Goal: Task Accomplishment & Management: Manage account settings

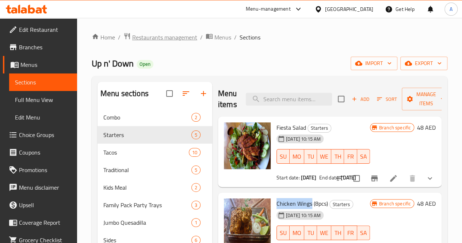
click at [162, 38] on span "Restaurants management" at bounding box center [164, 37] width 65 height 9
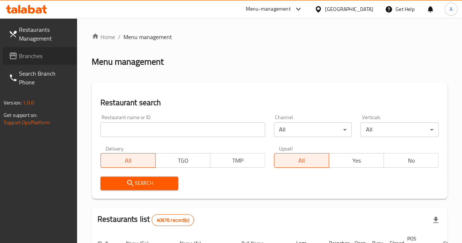
click at [26, 54] on span "Branches" at bounding box center [45, 55] width 52 height 9
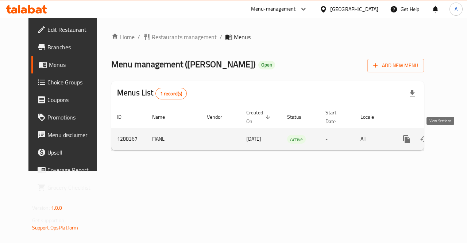
click at [455, 140] on icon "enhanced table" at bounding box center [459, 139] width 9 height 9
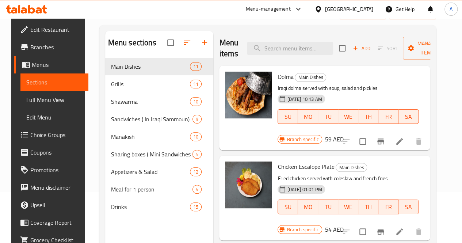
scroll to position [64, 0]
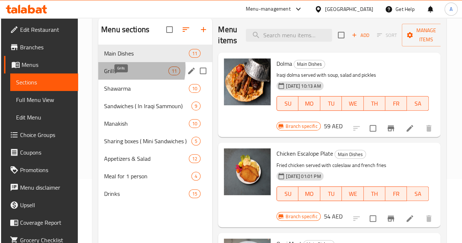
click at [123, 75] on span "Grills" at bounding box center [136, 70] width 64 height 9
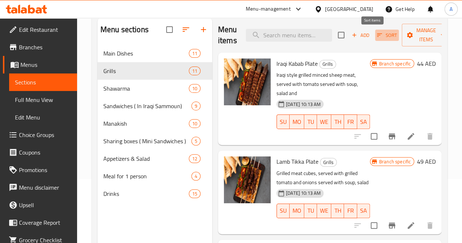
click at [377, 36] on span "Sort" at bounding box center [387, 35] width 20 height 8
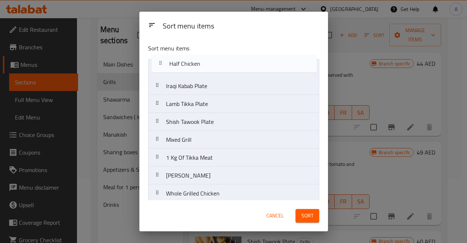
drag, startPoint x: 246, startPoint y: 156, endPoint x: 250, endPoint y: 60, distance: 95.7
click at [250, 60] on nav "Iraqi Kabab Plate Lamb Tikka Plate Shish Tawook Plate Mixed Grill 1 Kg Of Tikka…" at bounding box center [233, 157] width 171 height 197
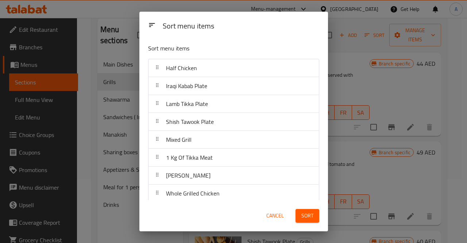
click at [310, 211] on span "Sort" at bounding box center [307, 215] width 12 height 9
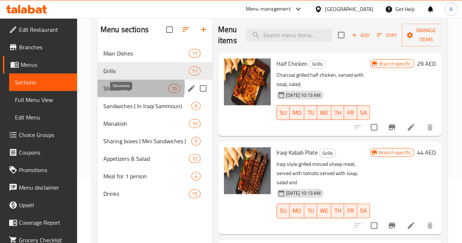
click at [127, 93] on span "Shawarma" at bounding box center [135, 88] width 65 height 9
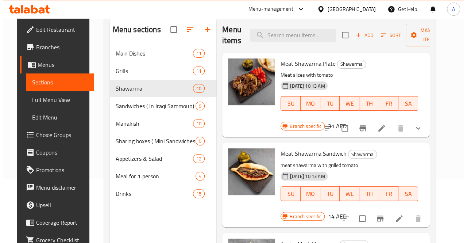
scroll to position [56, 0]
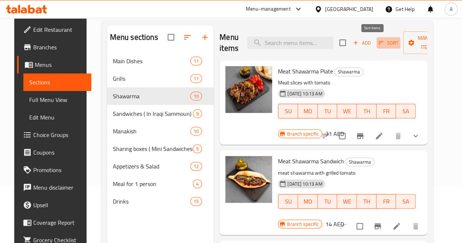
click at [376, 38] on button "Sort" at bounding box center [388, 42] width 24 height 11
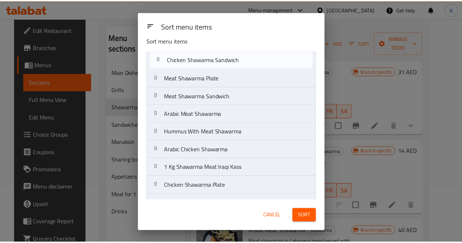
scroll to position [0, 0]
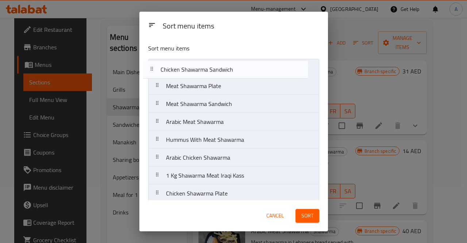
drag, startPoint x: 256, startPoint y: 157, endPoint x: 251, endPoint y: 72, distance: 85.5
click at [251, 72] on nav "Meat Shawarma Plate Meat Shawarma Sandwich Arabic Meat Shawarma Hummus With Mea…" at bounding box center [233, 149] width 171 height 180
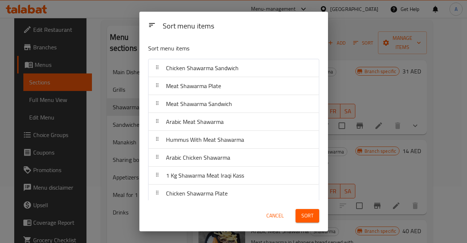
click at [300, 211] on button "Sort" at bounding box center [308, 216] width 24 height 14
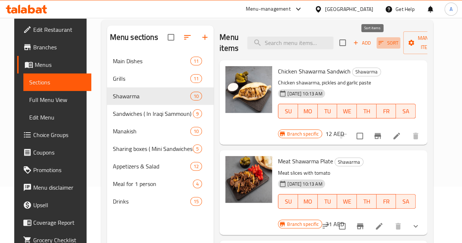
click at [377, 43] on icon "button" at bounding box center [380, 42] width 7 height 7
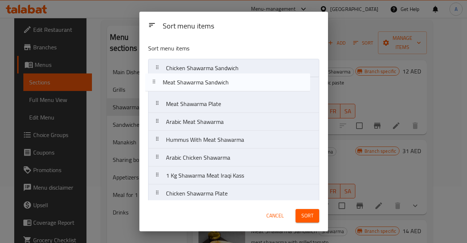
drag, startPoint x: 245, startPoint y: 109, endPoint x: 242, endPoint y: 85, distance: 23.9
click at [242, 85] on nav "Chicken Shawarma Sandwich Meat Shawarma Plate Meat Shawarma Sandwich Arabic Mea…" at bounding box center [233, 149] width 171 height 180
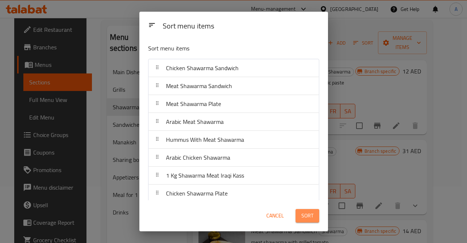
click at [309, 213] on span "Sort" at bounding box center [307, 215] width 12 height 9
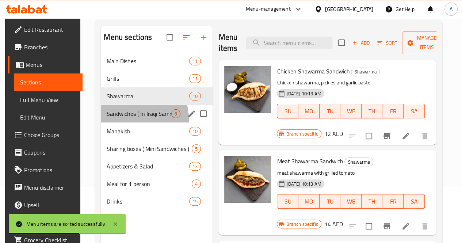
click at [124, 122] on div "Sandwiches ( In Iraqi Sammoun) 9" at bounding box center [157, 114] width 112 height 18
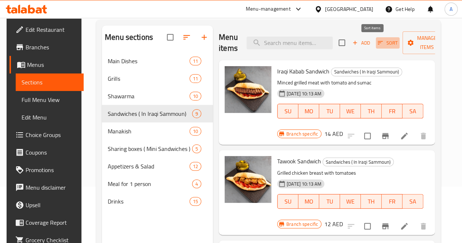
click at [377, 42] on span "Sort" at bounding box center [387, 43] width 20 height 8
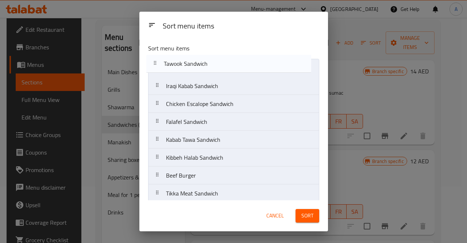
drag, startPoint x: 266, startPoint y: 86, endPoint x: 265, endPoint y: 62, distance: 24.2
click at [265, 62] on nav "Iraqi Kabab Sandwich Tawook Sandwich Chicken Escalope Sandwich Falafel Sandwich…" at bounding box center [233, 140] width 171 height 162
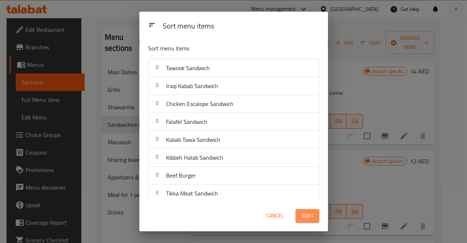
click at [308, 213] on span "Sort" at bounding box center [307, 215] width 12 height 9
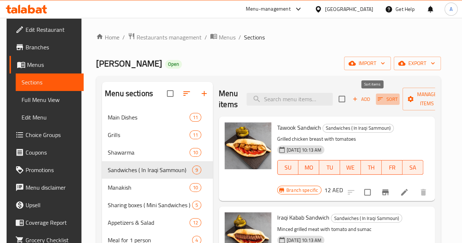
click at [377, 98] on icon "button" at bounding box center [380, 99] width 7 height 7
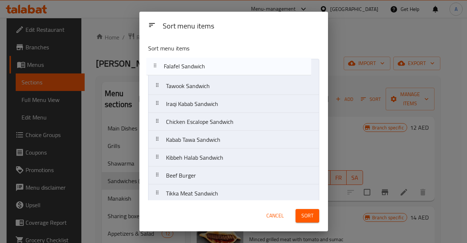
drag, startPoint x: 246, startPoint y: 126, endPoint x: 244, endPoint y: 68, distance: 58.4
click at [244, 68] on nav "Tawook Sandwich Iraqi Kabab Sandwich Chicken Escalope Sandwich Falafel Sandwich…" at bounding box center [233, 140] width 171 height 162
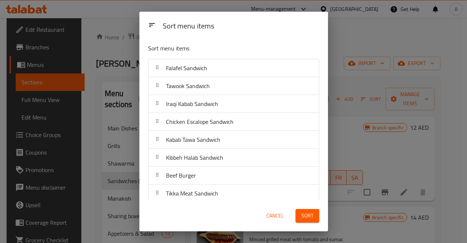
click at [304, 211] on span "Sort" at bounding box center [307, 215] width 12 height 9
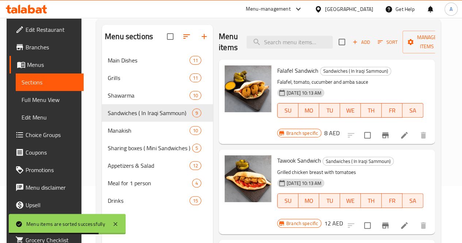
scroll to position [60, 0]
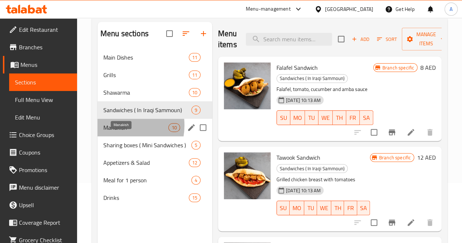
click at [115, 132] on span "Manakish" at bounding box center [135, 127] width 65 height 9
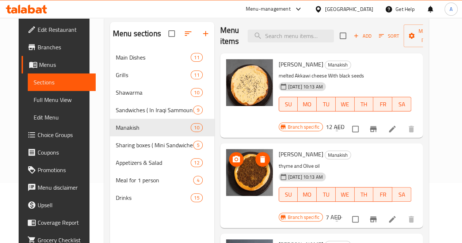
scroll to position [5, 0]
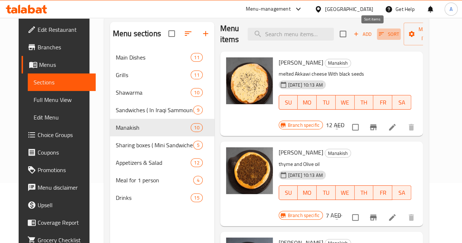
click at [378, 35] on span "Sort" at bounding box center [388, 34] width 20 height 8
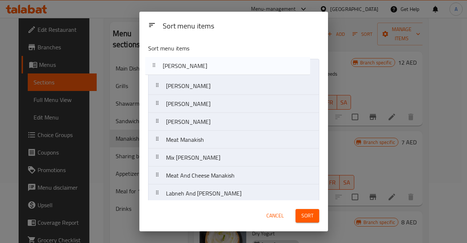
drag, startPoint x: 271, startPoint y: 87, endPoint x: 268, endPoint y: 65, distance: 21.7
click at [268, 65] on nav "Cheese Manakish Zaatar Manakish Labneh Manakish Mohammarah Manakish Meat Manaki…" at bounding box center [233, 149] width 171 height 180
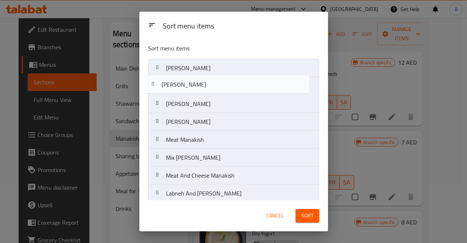
drag, startPoint x: 261, startPoint y: 105, endPoint x: 257, endPoint y: 83, distance: 22.6
click at [257, 83] on nav "Zaatar Manakish Cheese Manakish Labneh Manakish Mohammarah Manakish Meat Manaki…" at bounding box center [233, 149] width 171 height 180
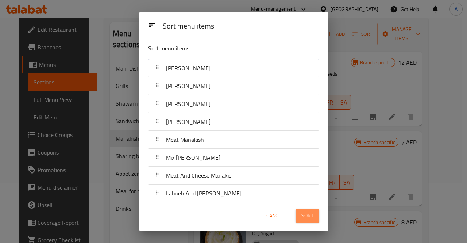
click at [307, 215] on span "Sort" at bounding box center [307, 215] width 12 height 9
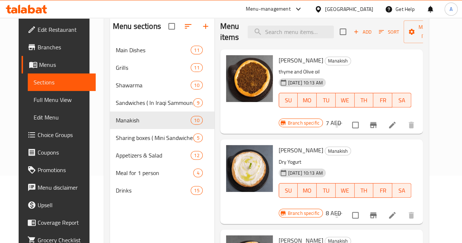
scroll to position [67, 0]
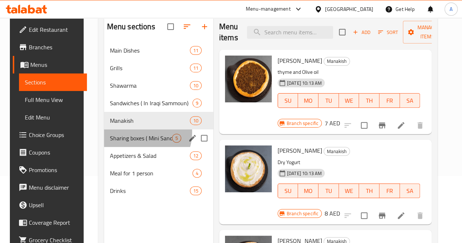
click at [132, 143] on div "Sharing boxes ( Mini Sandwiches ) 5" at bounding box center [158, 138] width 109 height 18
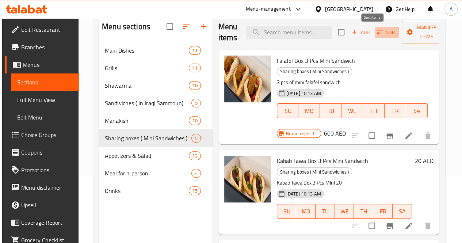
click at [375, 34] on button "Sort" at bounding box center [387, 32] width 24 height 11
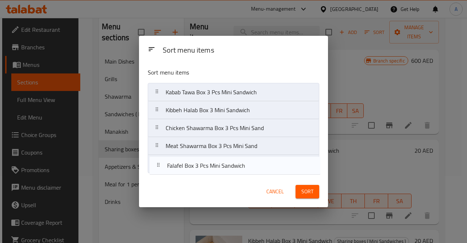
drag, startPoint x: 254, startPoint y: 95, endPoint x: 256, endPoint y: 170, distance: 75.5
click at [256, 170] on nav "Falafel Box 3 Pcs Mini Sandwich Kabab Tawa Box 3 Pcs Mini Sandwich Kibbeh Halab…" at bounding box center [233, 128] width 171 height 90
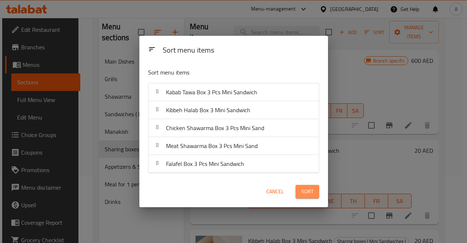
click at [312, 193] on span "Sort" at bounding box center [307, 191] width 12 height 9
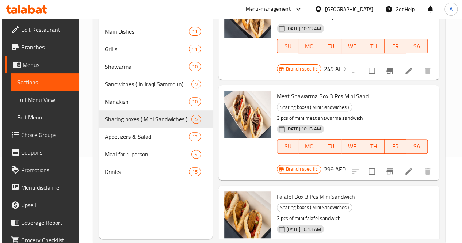
scroll to position [102, 0]
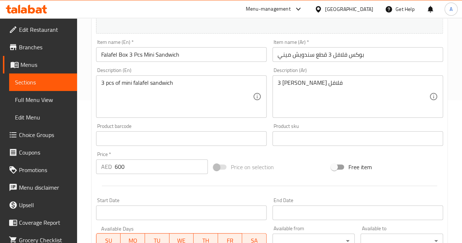
scroll to position [178, 0]
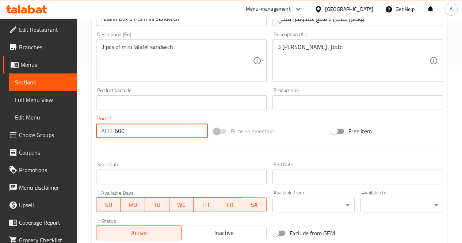
click at [128, 134] on input "600" at bounding box center [161, 130] width 93 height 15
type input "6"
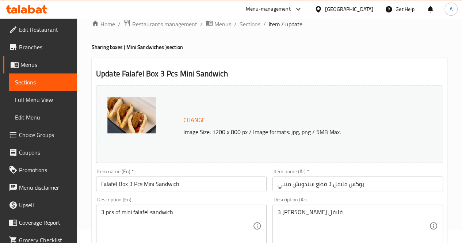
scroll to position [13, 0]
type input "15"
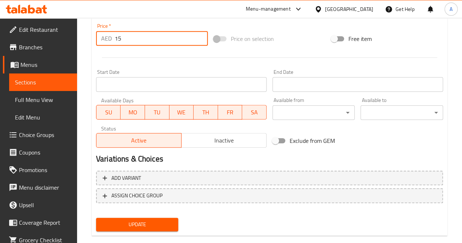
scroll to position [284, 0]
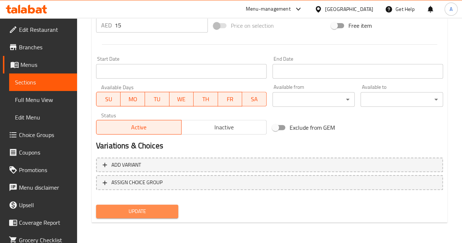
click at [157, 210] on span "Update" at bounding box center [137, 211] width 71 height 9
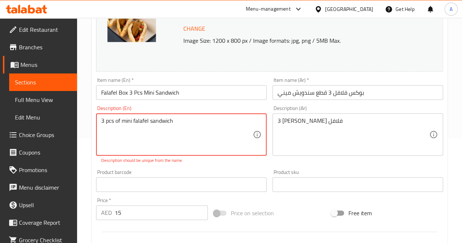
click at [103, 121] on textarea "3 pcs of mini falafel sandwich" at bounding box center [176, 134] width 151 height 35
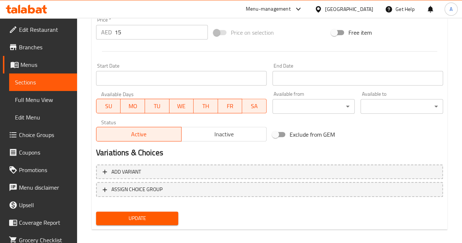
scroll to position [284, 0]
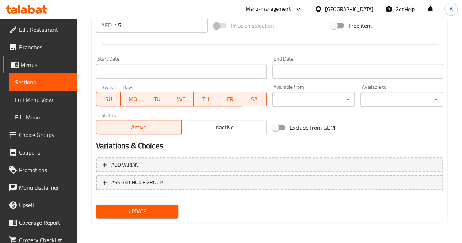
type textarea "three pcs of mini falafel sandwich"
click at [148, 205] on button "Update" at bounding box center [137, 211] width 82 height 14
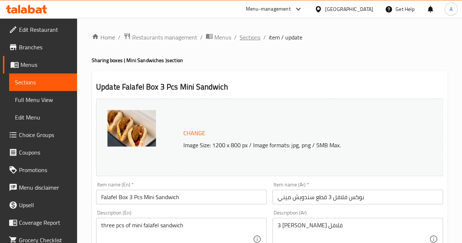
click at [255, 39] on span "Sections" at bounding box center [249, 37] width 21 height 9
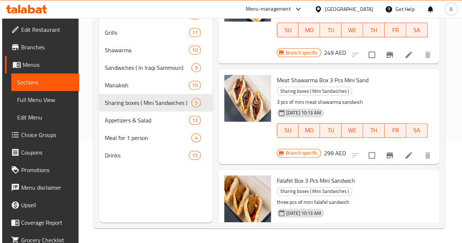
scroll to position [225, 0]
click at [404, 150] on icon at bounding box center [408, 154] width 9 height 9
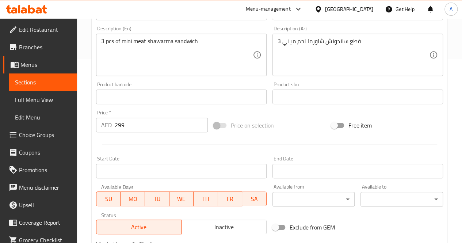
scroll to position [184, 0]
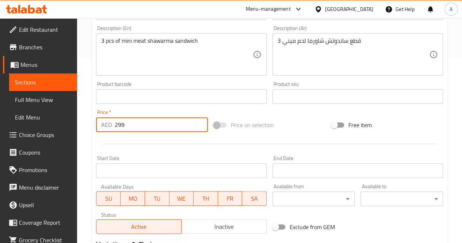
click at [143, 122] on input "299" at bounding box center [161, 124] width 93 height 15
type input "2"
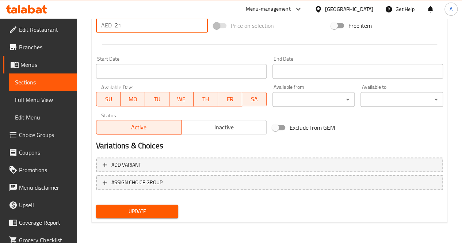
type input "21"
click at [150, 208] on span "Update" at bounding box center [137, 211] width 71 height 9
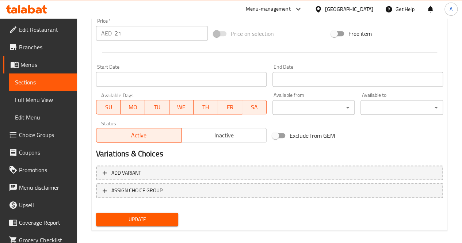
scroll to position [104, 0]
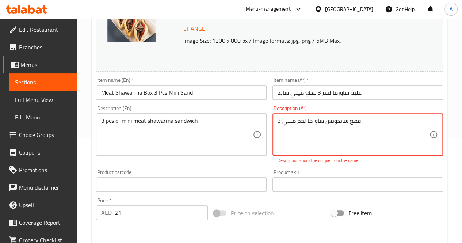
drag, startPoint x: 281, startPoint y: 121, endPoint x: 274, endPoint y: 122, distance: 6.9
click at [274, 122] on div "3 قطع ساندوتش شاورما لحم ميني Description (Ar)" at bounding box center [357, 134] width 170 height 42
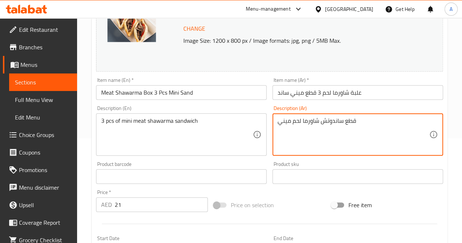
scroll to position [284, 0]
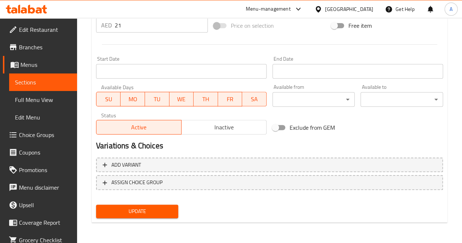
type textarea "قطع ساندوتش شاورما لحم ميني"
click at [147, 212] on span "Update" at bounding box center [137, 211] width 71 height 9
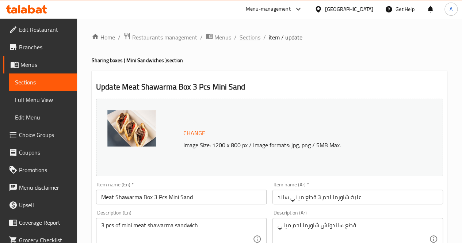
click at [247, 34] on span "Sections" at bounding box center [249, 37] width 21 height 9
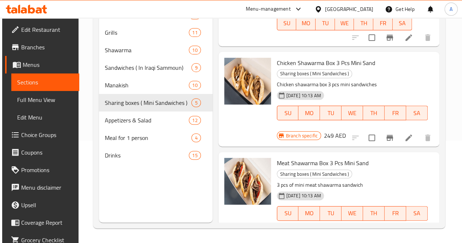
scroll to position [142, 0]
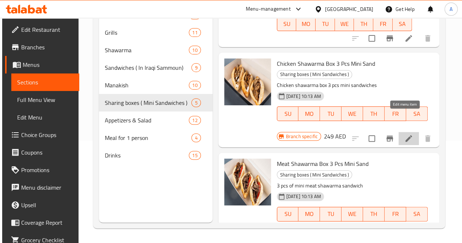
click at [404, 134] on icon at bounding box center [408, 138] width 9 height 9
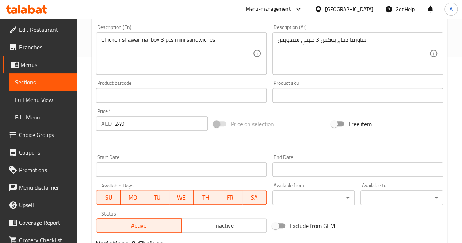
scroll to position [187, 0]
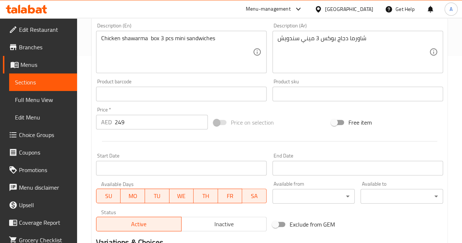
click at [126, 123] on input "249" at bounding box center [161, 122] width 93 height 15
type input "2"
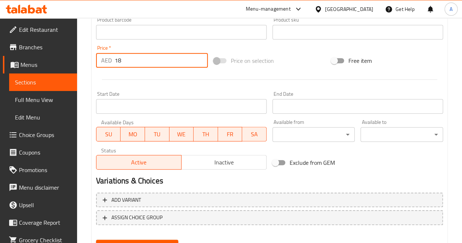
scroll to position [284, 0]
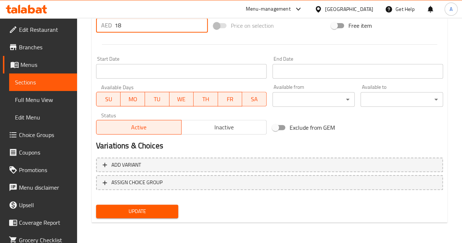
type input "18"
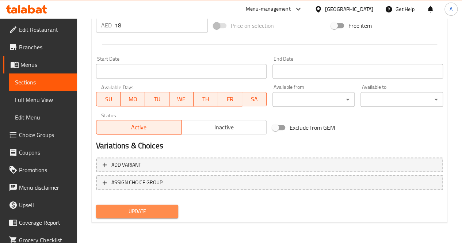
click at [155, 212] on span "Update" at bounding box center [137, 211] width 71 height 9
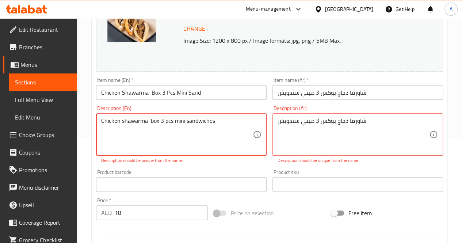
click at [158, 120] on textarea "Chicken shawarma box 3 pcs mini sandwiches" at bounding box center [176, 134] width 151 height 35
click at [136, 121] on textarea "three pcs mini sandwiches" at bounding box center [176, 134] width 151 height 35
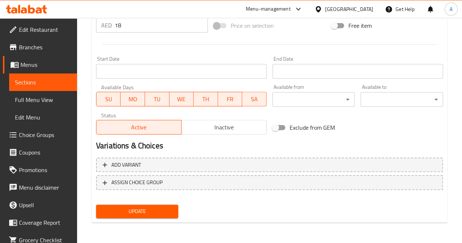
type textarea "three pcs mini chicken sandwiches"
click at [155, 212] on span "Update" at bounding box center [137, 211] width 71 height 9
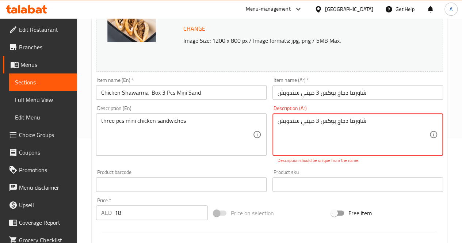
click at [319, 121] on textarea "شاورما دجاج بوكس 3 ميني سندويش" at bounding box center [352, 134] width 151 height 35
drag, startPoint x: 315, startPoint y: 121, endPoint x: 335, endPoint y: 121, distance: 20.1
click at [335, 121] on textarea "شاورما دجاج بوكس 3 ميني سندويش" at bounding box center [352, 134] width 151 height 35
click at [315, 122] on textarea "شاورما دجاج 3 ميني سندويش" at bounding box center [352, 134] width 151 height 35
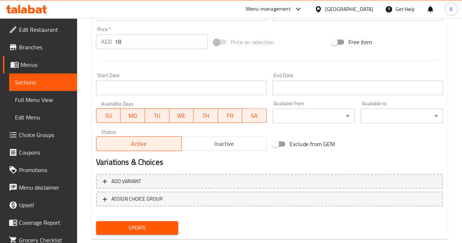
scroll to position [292, 0]
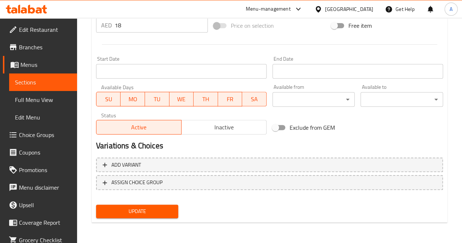
click at [133, 212] on span "Update" at bounding box center [137, 211] width 71 height 9
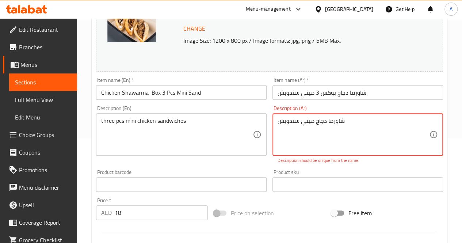
click at [277, 124] on textarea "شاورما دجاج ميني سندويش" at bounding box center [352, 134] width 151 height 35
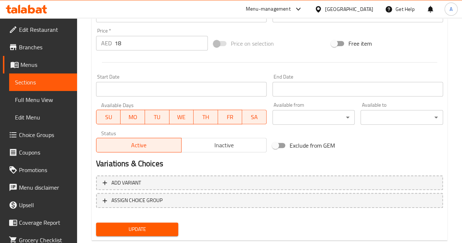
scroll to position [284, 0]
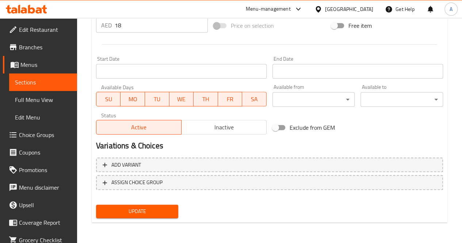
type textarea "ثلاث حبات شاورما دجاج ميني سندويش"
click at [122, 212] on span "Update" at bounding box center [137, 211] width 71 height 9
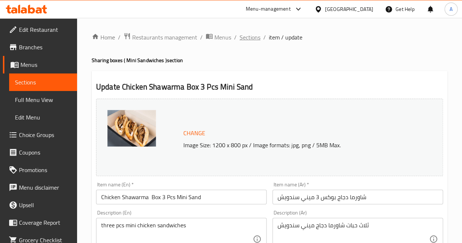
click at [244, 35] on span "Sections" at bounding box center [249, 37] width 21 height 9
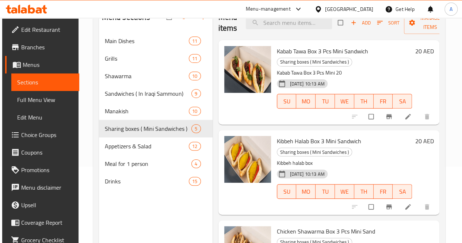
scroll to position [102, 0]
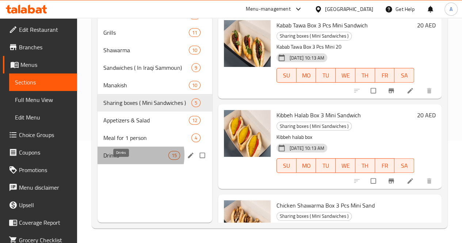
click at [126, 159] on span "Drinks" at bounding box center [135, 155] width 65 height 9
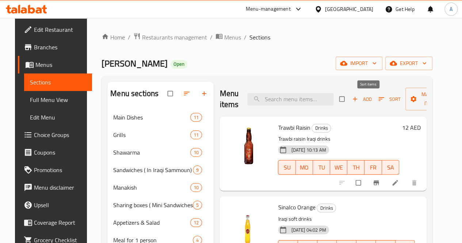
click at [377, 101] on icon "button" at bounding box center [380, 98] width 7 height 7
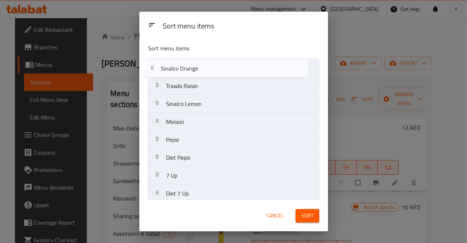
drag, startPoint x: 221, startPoint y: 93, endPoint x: 215, endPoint y: 73, distance: 20.4
click at [215, 73] on nav "Trawbi Raisin Sinalco Orange Sinalco Lemon Mission Pepsi Diet Pepsi 7 Up Diet 7…" at bounding box center [233, 193] width 171 height 269
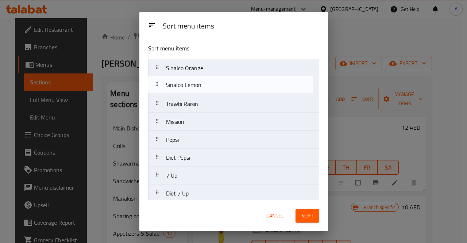
drag, startPoint x: 215, startPoint y: 97, endPoint x: 217, endPoint y: 83, distance: 13.6
click at [217, 83] on nav "Sinalco Orange Trawbi Raisin Sinalco Lemon Mission Pepsi Diet Pepsi 7 Up Diet 7…" at bounding box center [233, 193] width 171 height 269
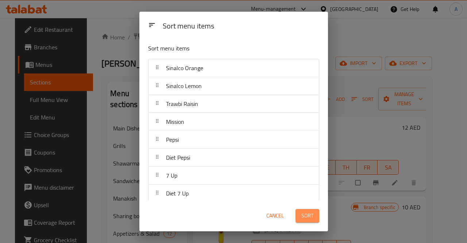
click at [305, 214] on span "Sort" at bounding box center [307, 215] width 12 height 9
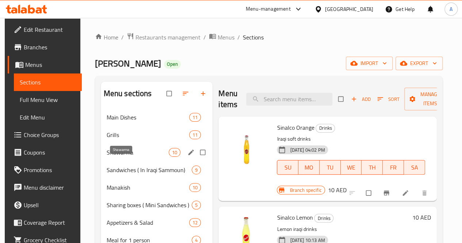
scroll to position [102, 0]
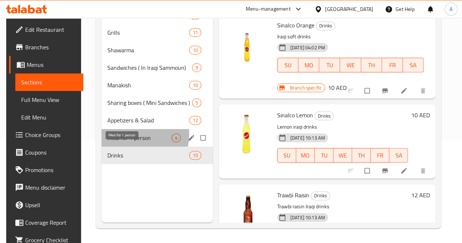
click at [127, 142] on span "Meal for 1 person" at bounding box center [139, 137] width 64 height 9
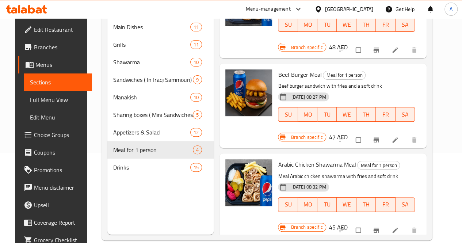
scroll to position [102, 0]
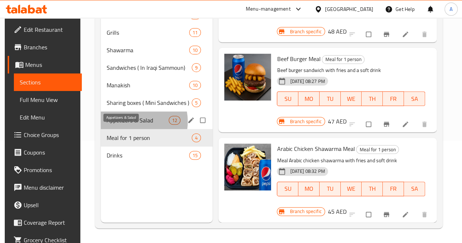
click at [126, 124] on span "Appetizers & Salad" at bounding box center [138, 120] width 62 height 9
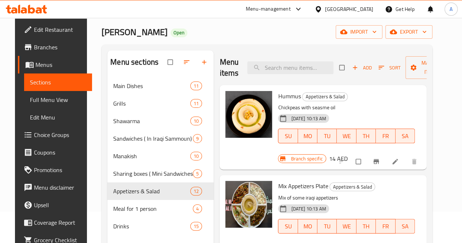
scroll to position [25, 0]
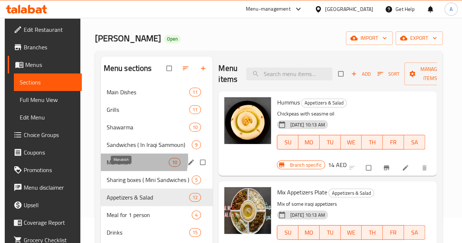
click at [120, 166] on span "Manakish" at bounding box center [138, 162] width 62 height 9
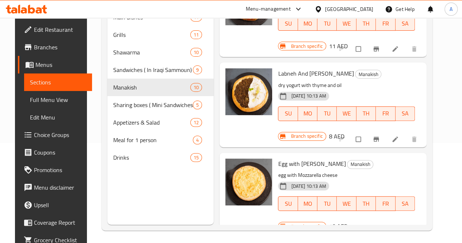
scroll to position [102, 0]
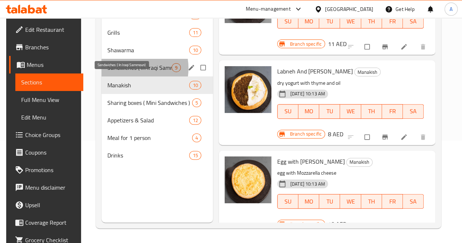
click at [122, 72] on span "Sandwiches ( In Iraqi Sammoun)" at bounding box center [139, 67] width 64 height 9
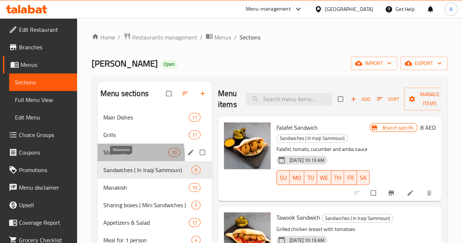
click at [108, 157] on span "Shawarma" at bounding box center [135, 152] width 65 height 9
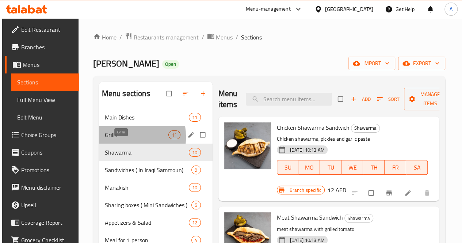
click at [106, 139] on span "Grills" at bounding box center [137, 134] width 64 height 9
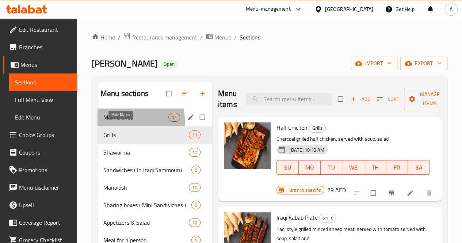
click at [119, 122] on span "Main Dishes" at bounding box center [135, 117] width 65 height 9
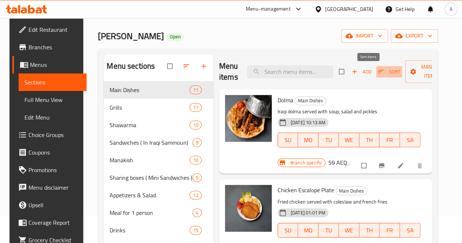
click at [378, 71] on icon "button" at bounding box center [380, 72] width 5 height 4
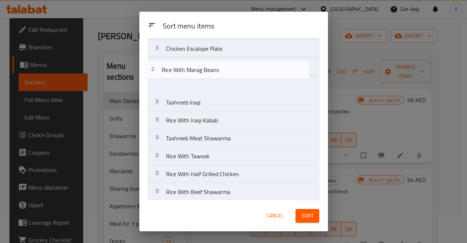
scroll to position [8, 0]
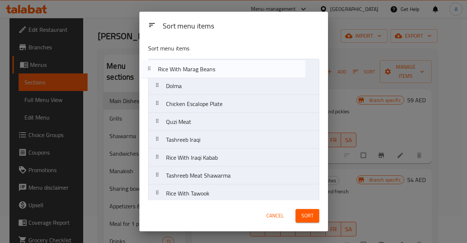
drag, startPoint x: 238, startPoint y: 189, endPoint x: 231, endPoint y: 65, distance: 124.6
click at [231, 65] on nav "Dolma Chicken Escalope Plate Quzi Meat Tashreeb Iraqi Rice With Iraqi Kabab Tas…" at bounding box center [233, 157] width 171 height 197
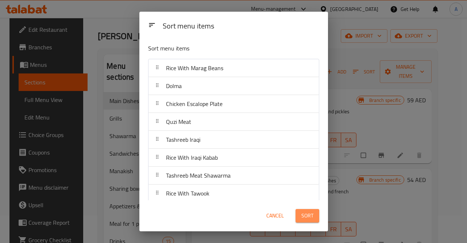
click at [307, 213] on span "Sort" at bounding box center [307, 215] width 12 height 9
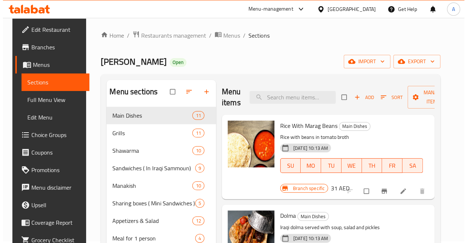
scroll to position [1, 0]
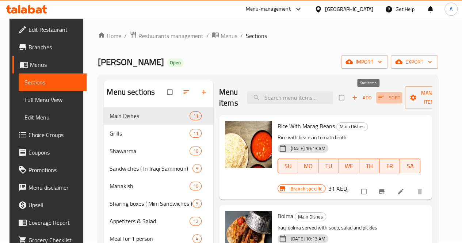
click at [377, 95] on icon "button" at bounding box center [380, 97] width 7 height 7
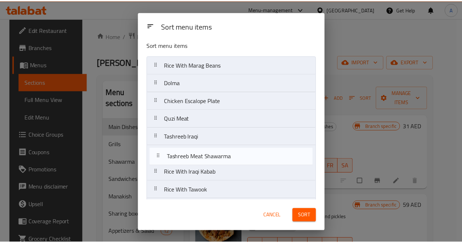
scroll to position [3, 0]
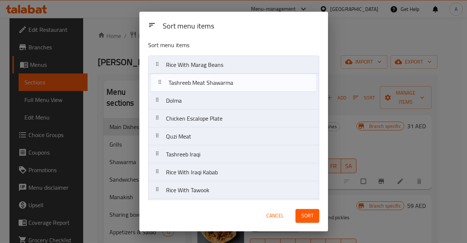
drag, startPoint x: 246, startPoint y: 177, endPoint x: 249, endPoint y: 84, distance: 93.8
click at [249, 84] on nav "Rice With Marag Beans Dolma Chicken Escalope Plate Quzi Meat Tashreeb Iraqi Ric…" at bounding box center [233, 153] width 171 height 197
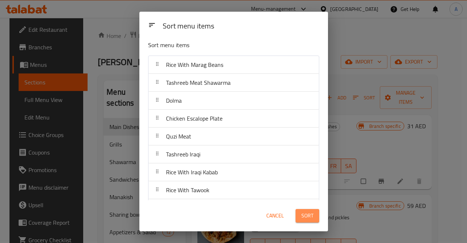
click at [304, 219] on span "Sort" at bounding box center [307, 215] width 12 height 9
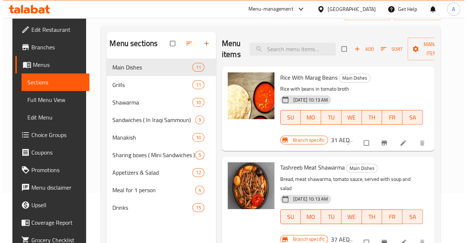
scroll to position [49, 0]
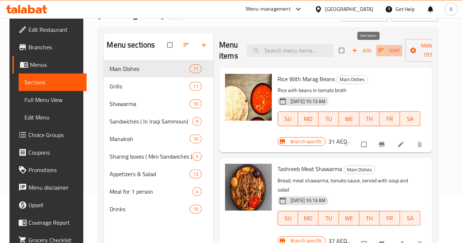
click at [377, 49] on icon "button" at bounding box center [380, 50] width 7 height 7
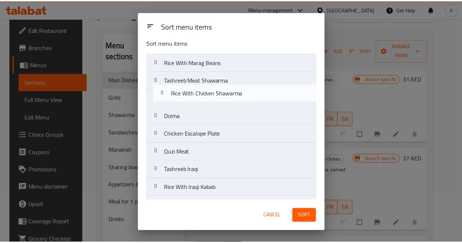
scroll to position [5, 0]
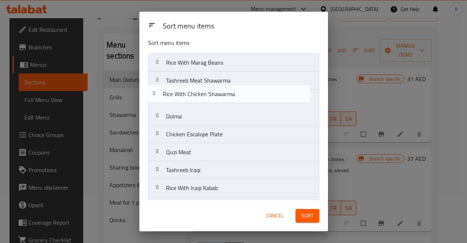
drag, startPoint x: 238, startPoint y: 190, endPoint x: 235, endPoint y: 94, distance: 96.0
click at [235, 94] on nav "Rice With Marag Beans Tashreeb Meat Shawarma Dolma Chicken Escalope Plate Quzi …" at bounding box center [233, 151] width 171 height 197
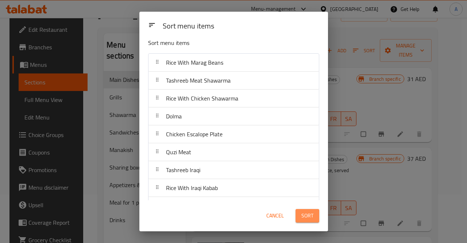
click at [312, 211] on span "Sort" at bounding box center [307, 215] width 12 height 9
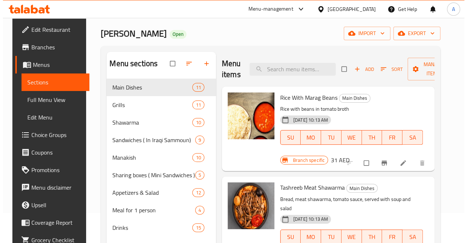
scroll to position [0, 0]
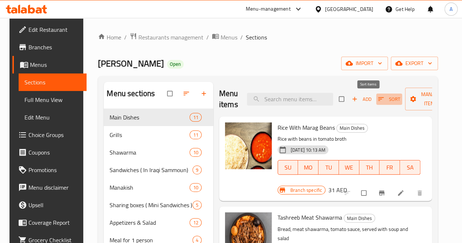
click at [378, 99] on icon "button" at bounding box center [380, 99] width 5 height 4
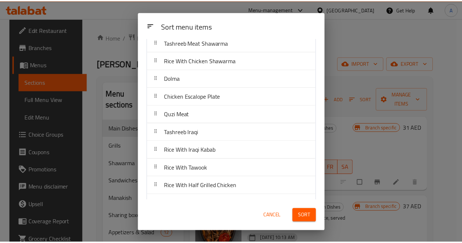
scroll to position [57, 0]
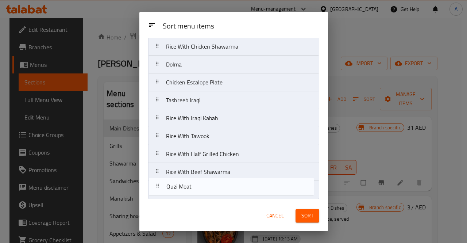
drag, startPoint x: 250, startPoint y: 102, endPoint x: 250, endPoint y: 191, distance: 89.4
click at [250, 191] on nav "Rice With Marag Beans Tashreeb Meat Shawarma Rice With Chicken Shawarma Dolma C…" at bounding box center [233, 99] width 171 height 197
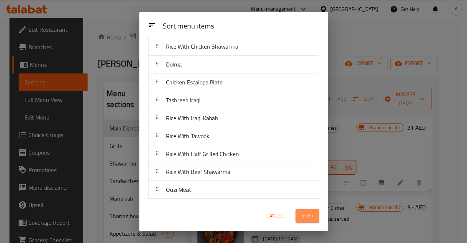
click at [308, 217] on span "Sort" at bounding box center [307, 215] width 12 height 9
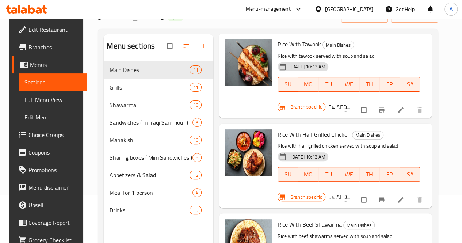
scroll to position [690, 0]
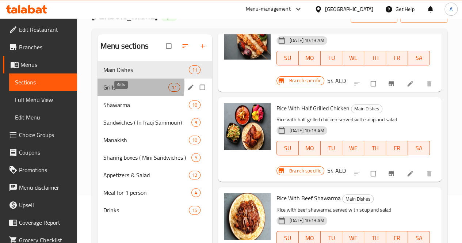
click at [110, 92] on span "Grills" at bounding box center [135, 87] width 65 height 9
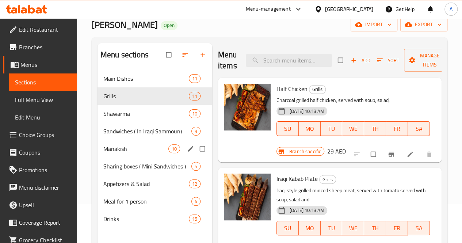
scroll to position [102, 0]
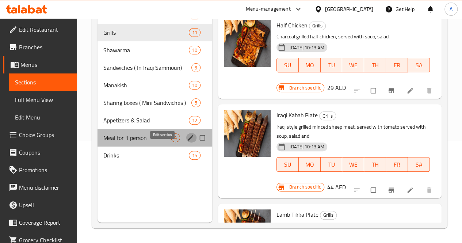
click at [187, 141] on icon "edit" at bounding box center [190, 137] width 7 height 7
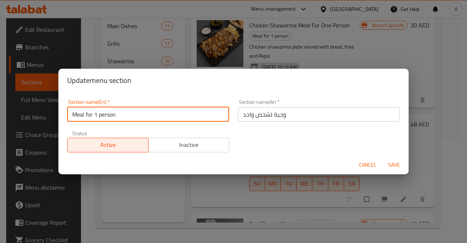
click at [138, 117] on input "Meal for 1 person" at bounding box center [148, 114] width 162 height 15
type input "M"
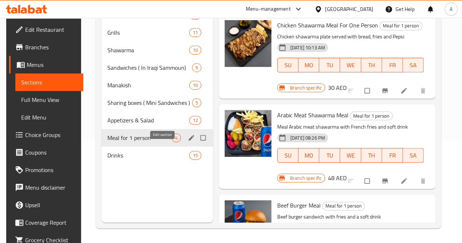
click at [188, 141] on icon "edit" at bounding box center [191, 137] width 7 height 7
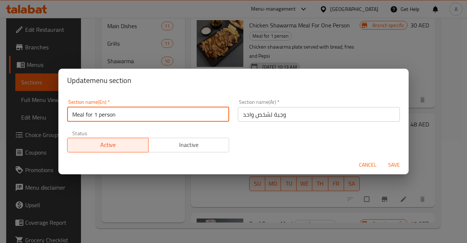
drag, startPoint x: 118, startPoint y: 116, endPoint x: 78, endPoint y: 113, distance: 40.6
click at [78, 113] on input "Meal for 1 person" at bounding box center [148, 114] width 162 height 15
type input "M41"
click at [394, 166] on span "Save" at bounding box center [394, 164] width 18 height 9
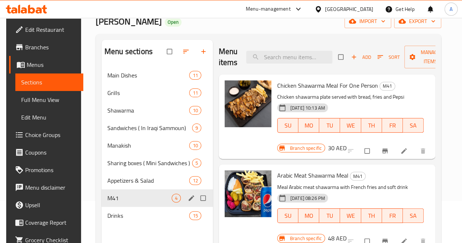
scroll to position [41, 0]
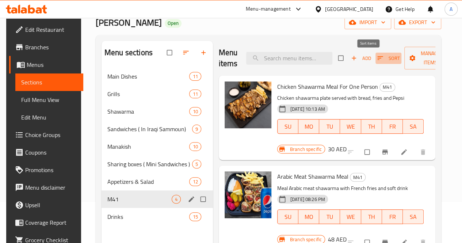
click at [376, 57] on icon "button" at bounding box center [379, 57] width 7 height 7
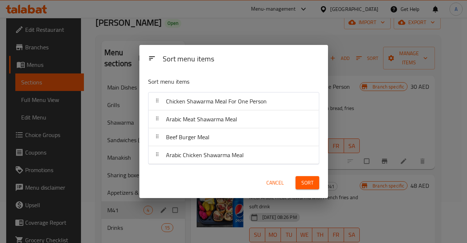
click at [277, 182] on span "Cancel" at bounding box center [275, 182] width 18 height 9
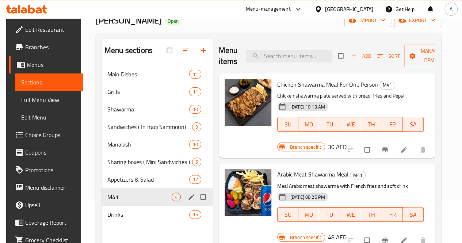
scroll to position [42, 0]
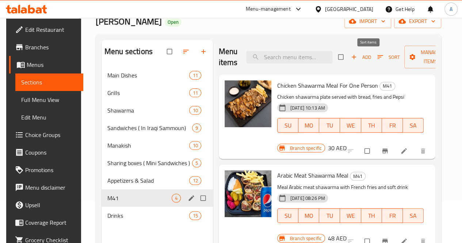
click at [376, 59] on icon "button" at bounding box center [379, 56] width 7 height 7
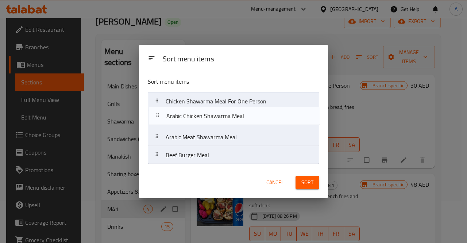
drag, startPoint x: 247, startPoint y: 157, endPoint x: 247, endPoint y: 116, distance: 40.9
click at [247, 116] on nav "Chicken Shawarma Meal For One Person Arabic Meat Shawarma Meal Beef Burger Meal…" at bounding box center [233, 128] width 171 height 72
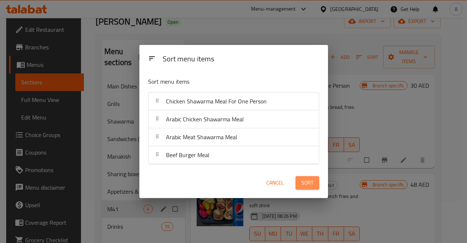
click at [308, 183] on span "Sort" at bounding box center [307, 182] width 12 height 9
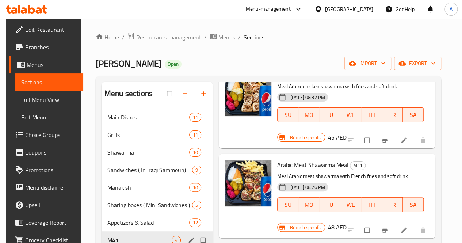
scroll to position [0, 0]
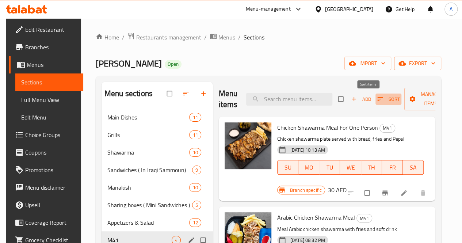
click at [376, 101] on icon "button" at bounding box center [379, 98] width 7 height 7
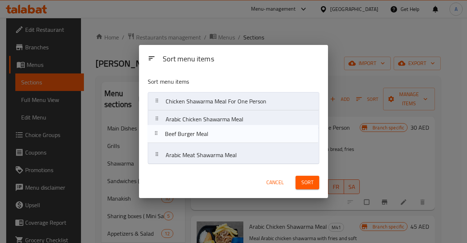
drag, startPoint x: 257, startPoint y: 159, endPoint x: 257, endPoint y: 136, distance: 23.4
click at [257, 136] on nav "Chicken Shawarma Meal For One Person Arabic Chicken Shawarma Meal Arabic Meat S…" at bounding box center [233, 128] width 171 height 72
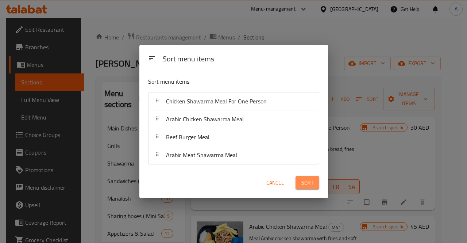
click at [304, 183] on span "Sort" at bounding box center [307, 182] width 12 height 9
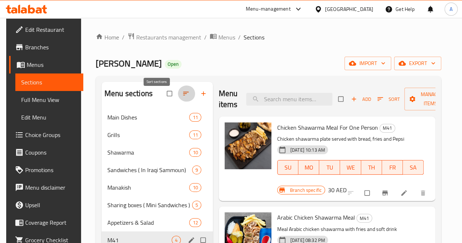
click at [182, 97] on icon "button" at bounding box center [185, 93] width 7 height 7
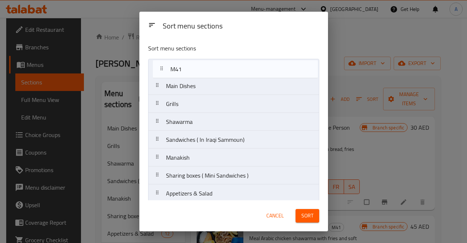
drag, startPoint x: 198, startPoint y: 194, endPoint x: 204, endPoint y: 67, distance: 127.1
click at [204, 67] on nav "Main Dishes Grills Shawarma Sandwiches ( In Iraqi Sammoun) Manakish Sharing box…" at bounding box center [233, 140] width 171 height 162
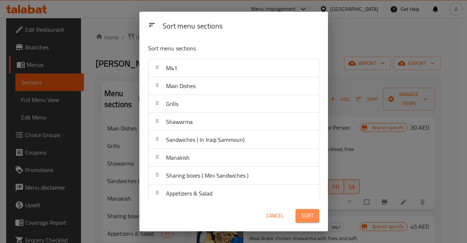
click at [310, 218] on span "Sort" at bounding box center [307, 215] width 12 height 9
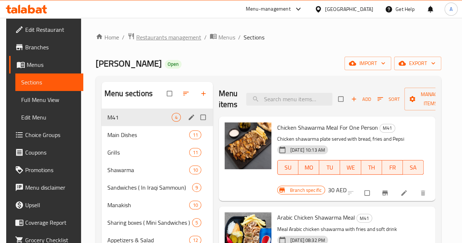
click at [170, 37] on span "Restaurants management" at bounding box center [168, 37] width 65 height 9
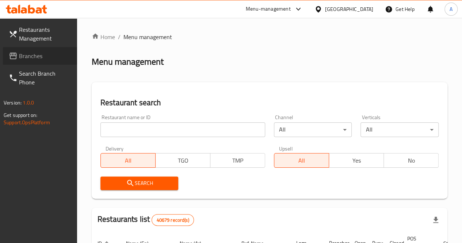
click at [22, 57] on span "Branches" at bounding box center [45, 55] width 52 height 9
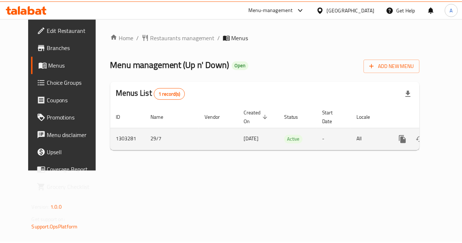
scroll to position [0, 3]
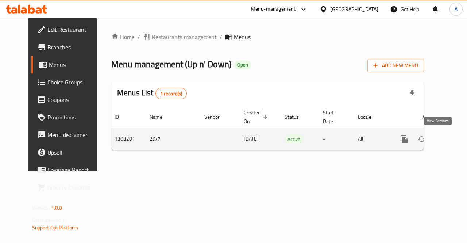
click at [454, 141] on icon "enhanced table" at bounding box center [457, 139] width 7 height 7
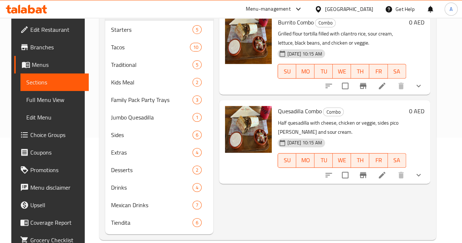
scroll to position [127, 0]
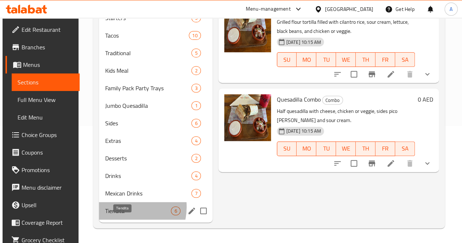
click at [123, 207] on span "Tiendita" at bounding box center [138, 210] width 66 height 9
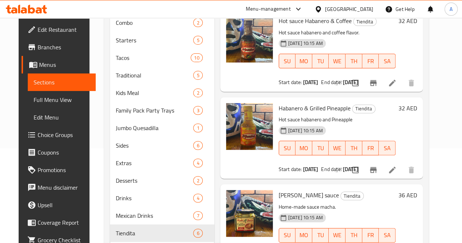
scroll to position [127, 0]
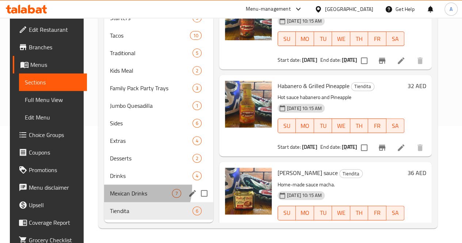
click at [128, 188] on div "Mexican Drinks 7" at bounding box center [158, 193] width 109 height 18
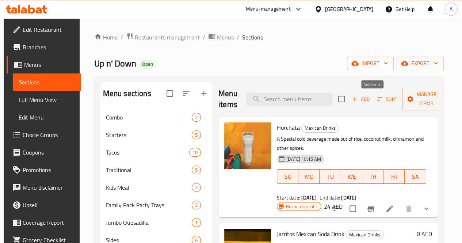
click at [375, 102] on button "Sort" at bounding box center [387, 98] width 24 height 11
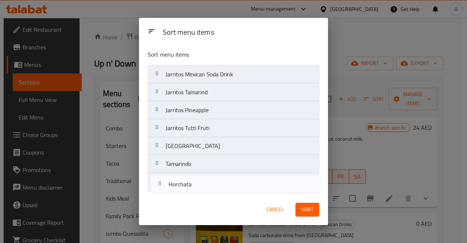
drag, startPoint x: 260, startPoint y: 76, endPoint x: 263, endPoint y: 187, distance: 111.3
click at [263, 187] on nav "Horchata Jarritos Mexican Soda Drink Jarritos Tamarind Jarritos Pineapple Jarri…" at bounding box center [233, 128] width 171 height 126
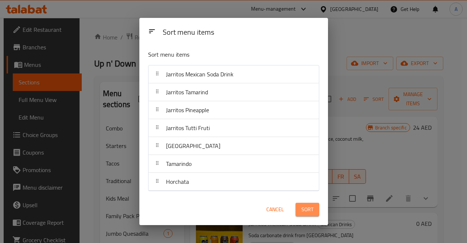
click at [312, 210] on span "Sort" at bounding box center [307, 209] width 12 height 9
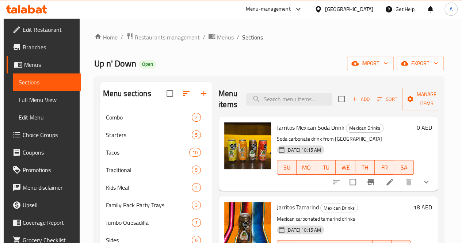
scroll to position [127, 0]
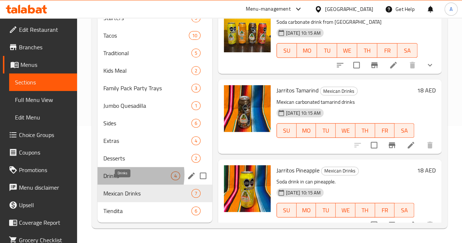
click at [120, 175] on span "Drinks" at bounding box center [137, 175] width 68 height 9
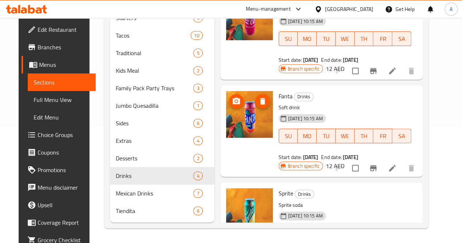
scroll to position [121, 0]
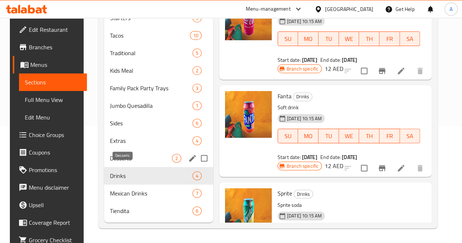
click at [128, 161] on span "Desserts" at bounding box center [141, 158] width 62 height 9
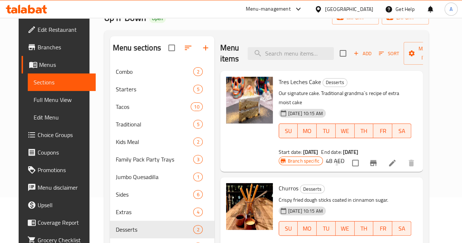
scroll to position [45, 0]
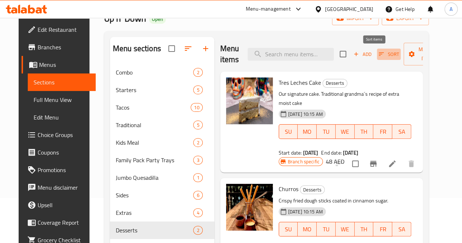
click at [378, 56] on icon "button" at bounding box center [381, 54] width 7 height 7
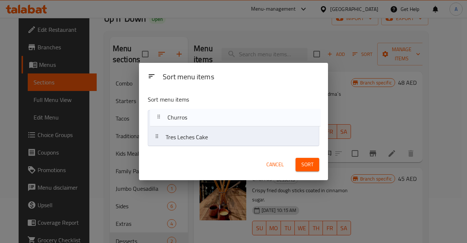
drag, startPoint x: 236, startPoint y: 140, endPoint x: 239, endPoint y: 115, distance: 25.3
click at [239, 115] on nav "Tres Leches Cake Churros" at bounding box center [233, 128] width 171 height 36
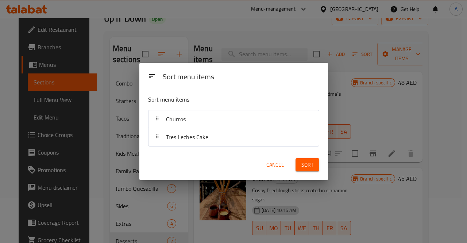
click at [301, 163] on span "Sort" at bounding box center [307, 164] width 12 height 9
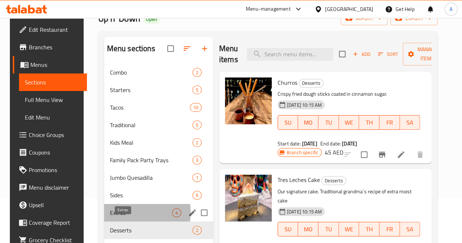
click at [117, 217] on span "Extras" at bounding box center [141, 212] width 62 height 9
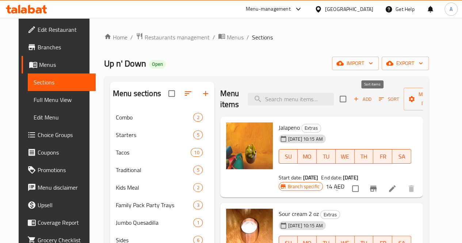
click at [378, 101] on span "Sort" at bounding box center [388, 99] width 20 height 8
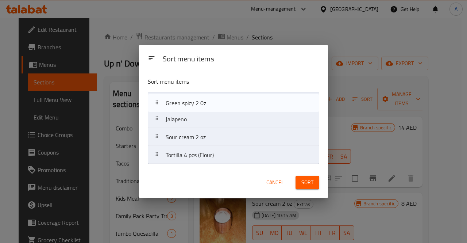
drag, startPoint x: 238, startPoint y: 159, endPoint x: 238, endPoint y: 103, distance: 56.2
click at [238, 103] on nav "Jalapeno Sour cream 2 oz Tortilla 4 pcs (Flour) Green spicy 2 0z" at bounding box center [233, 128] width 171 height 72
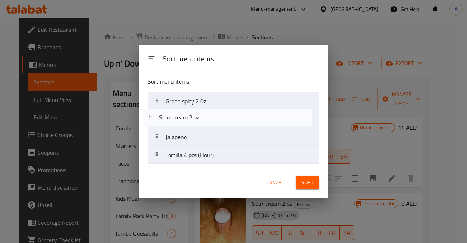
drag, startPoint x: 262, startPoint y: 141, endPoint x: 256, endPoint y: 119, distance: 22.5
click at [256, 119] on nav "Green spicy 2 0z Jalapeno Sour cream 2 oz Tortilla 4 pcs (Flour)" at bounding box center [233, 128] width 171 height 72
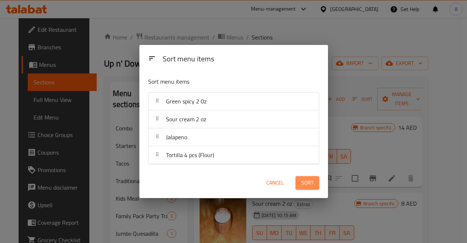
click at [308, 182] on span "Sort" at bounding box center [307, 182] width 12 height 9
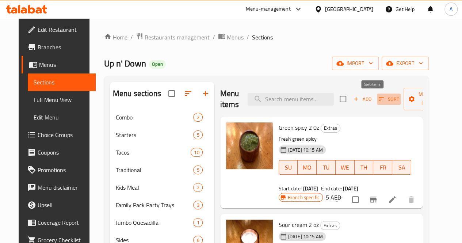
click at [378, 101] on icon "button" at bounding box center [381, 99] width 7 height 7
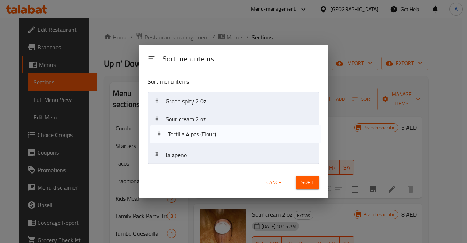
drag, startPoint x: 257, startPoint y: 159, endPoint x: 258, endPoint y: 135, distance: 24.9
click at [258, 135] on nav "Green spicy 2 0z Sour cream 2 oz Jalapeno Tortilla 4 pcs (Flour)" at bounding box center [233, 128] width 171 height 72
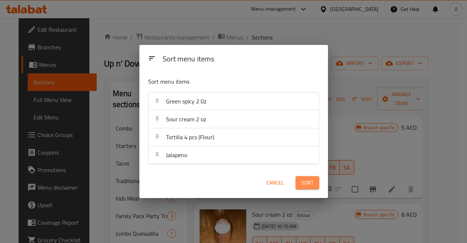
click at [308, 181] on span "Sort" at bounding box center [307, 182] width 12 height 9
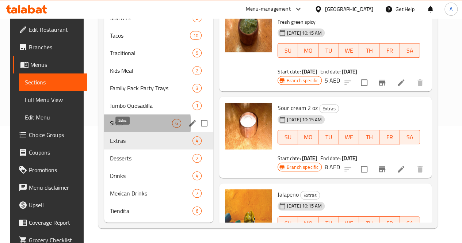
click at [122, 124] on span "Sides" at bounding box center [141, 123] width 62 height 9
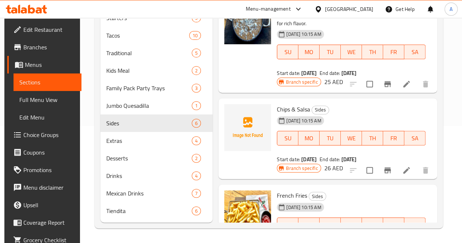
scroll to position [258, 0]
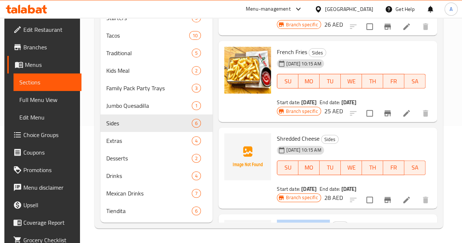
drag, startPoint x: 299, startPoint y: 162, endPoint x: 246, endPoint y: 162, distance: 52.9
copy span "Chips and salsa Large"
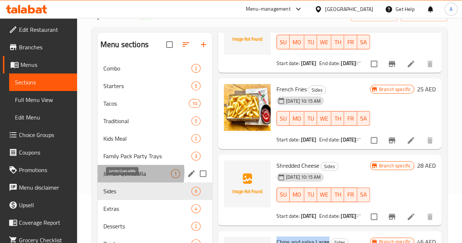
click at [123, 178] on span "Jumbo Quesadilla" at bounding box center [137, 173] width 68 height 9
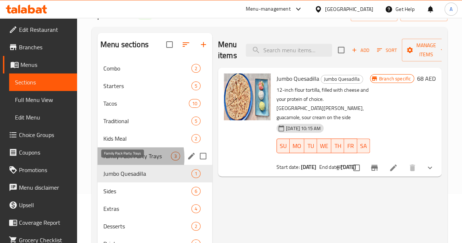
click at [120, 160] on span "Family Pack Party Trays" at bounding box center [137, 155] width 68 height 9
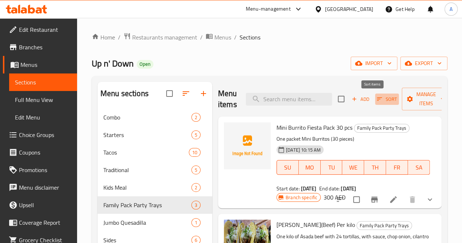
click at [376, 100] on icon "button" at bounding box center [379, 99] width 7 height 7
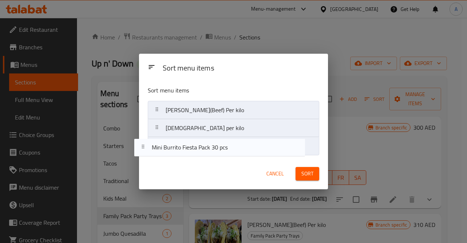
drag, startPoint x: 266, startPoint y: 107, endPoint x: 250, endPoint y: 150, distance: 45.9
click at [250, 150] on nav "Mini Burrito Fiesta Pack 30 pcs Carne Asada(Beef) Per kilo Pastor per kilo" at bounding box center [233, 128] width 171 height 54
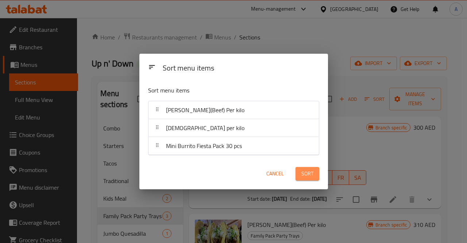
click at [304, 170] on span "Sort" at bounding box center [307, 173] width 12 height 9
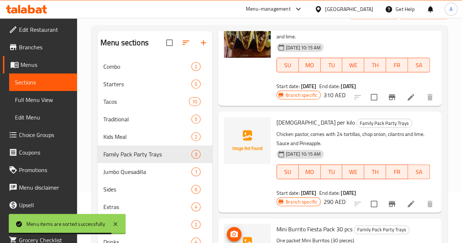
scroll to position [127, 0]
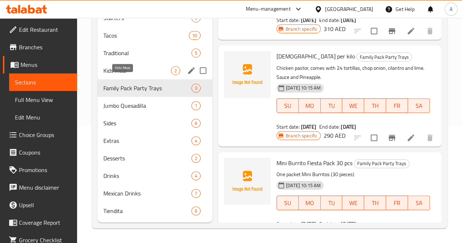
click at [119, 68] on span "Kids Meal" at bounding box center [137, 70] width 68 height 9
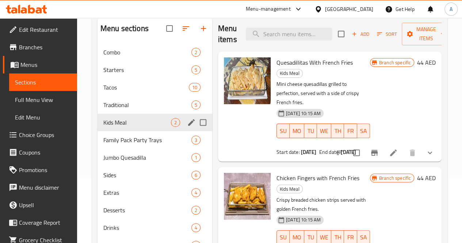
scroll to position [62, 0]
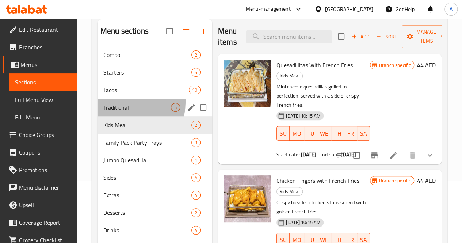
click at [122, 113] on div "Traditional 5" at bounding box center [154, 108] width 115 height 18
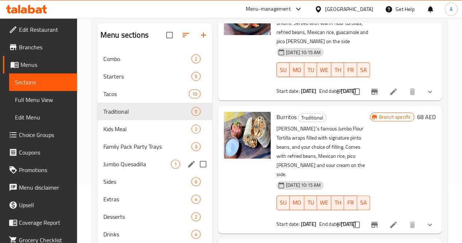
scroll to position [58, 0]
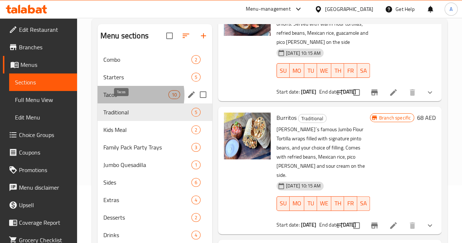
click at [126, 99] on span "Tacos" at bounding box center [135, 94] width 65 height 9
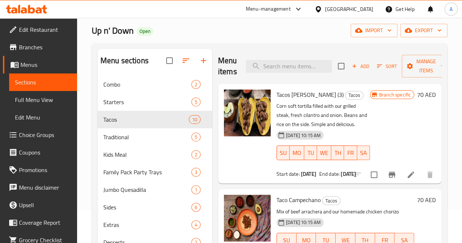
scroll to position [33, 0]
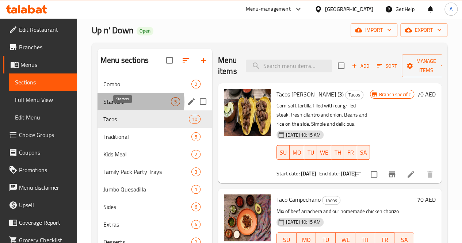
click at [125, 106] on span "Starters" at bounding box center [137, 101] width 68 height 9
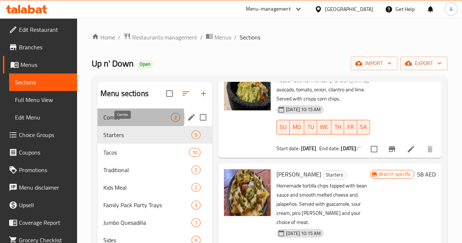
click at [133, 122] on span "Combo" at bounding box center [137, 117] width 68 height 9
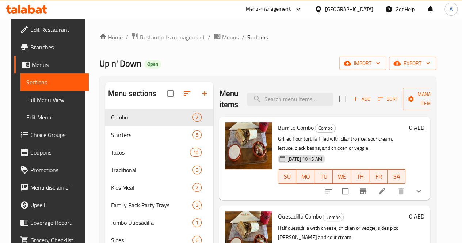
click at [266, 10] on div "Menu-management" at bounding box center [268, 9] width 45 height 9
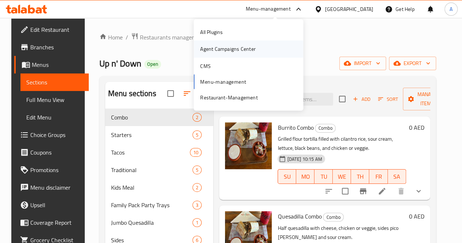
click at [238, 49] on div "Agent Campaigns Center" at bounding box center [227, 49] width 55 height 8
